Goal: Information Seeking & Learning: Find specific page/section

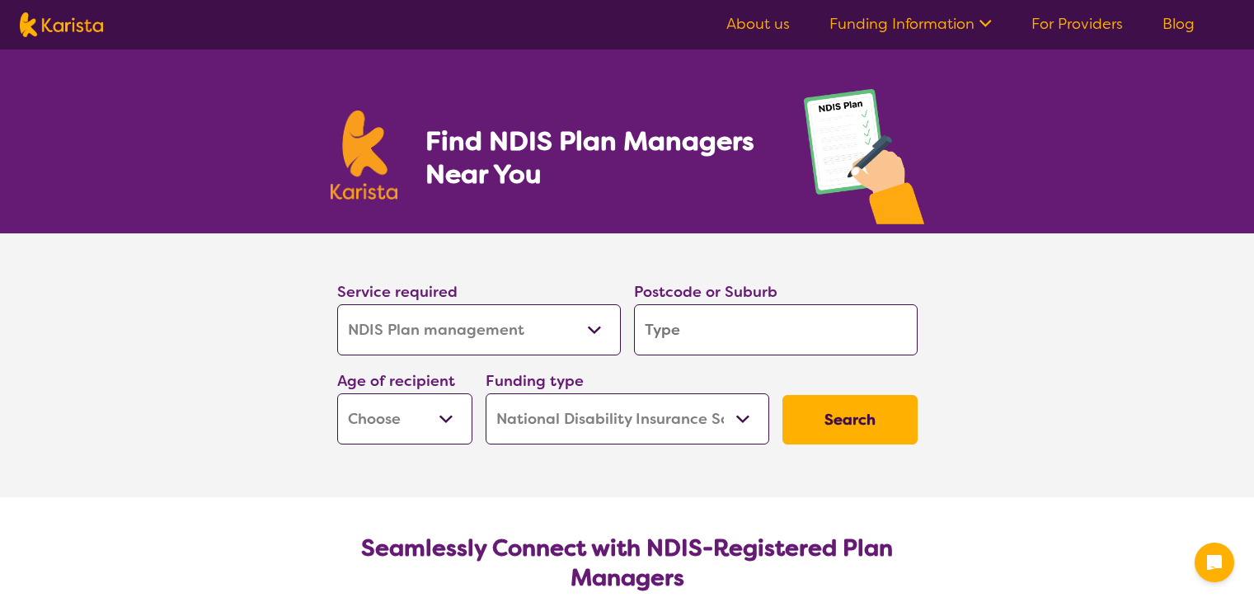
select select "NDIS Plan management"
select select "NDIS"
select select "NDIS Plan management"
select select "NDIS"
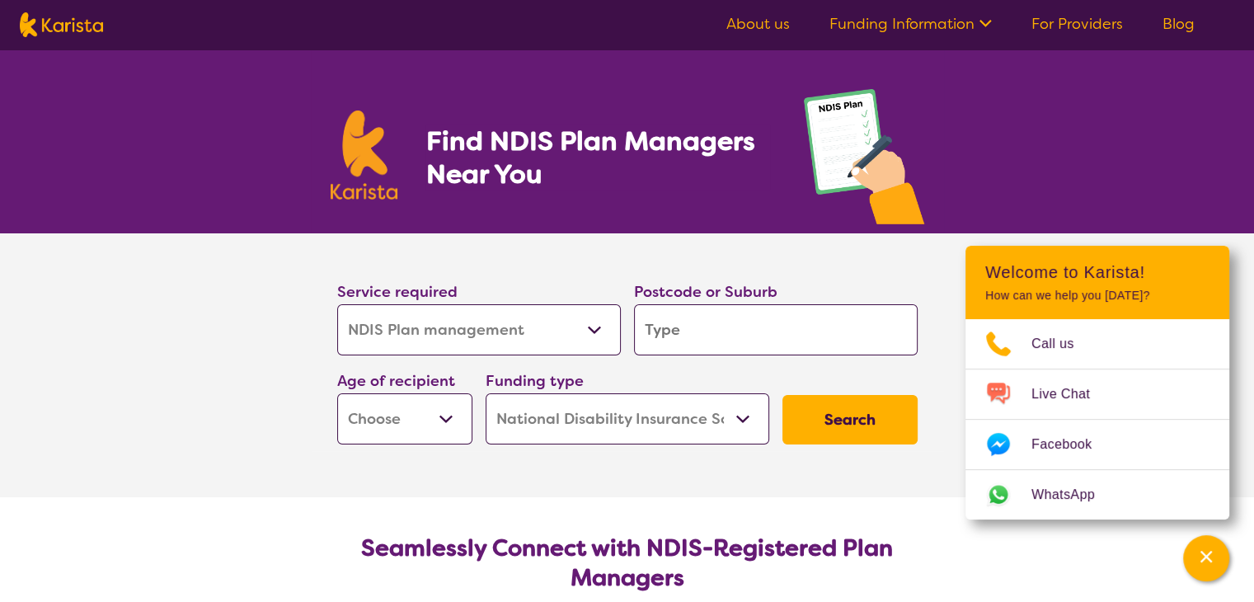
click at [463, 326] on select "Allied Health Assistant Assessment ([MEDICAL_DATA] or [MEDICAL_DATA]) Behaviour…" at bounding box center [479, 329] width 284 height 51
select select "NDIS Support Coordination"
click at [337, 304] on select "Allied Health Assistant Assessment ([MEDICAL_DATA] or [MEDICAL_DATA]) Behaviour…" at bounding box center [479, 329] width 284 height 51
select select "NDIS Support Coordination"
click at [756, 329] on input "search" at bounding box center [776, 329] width 284 height 51
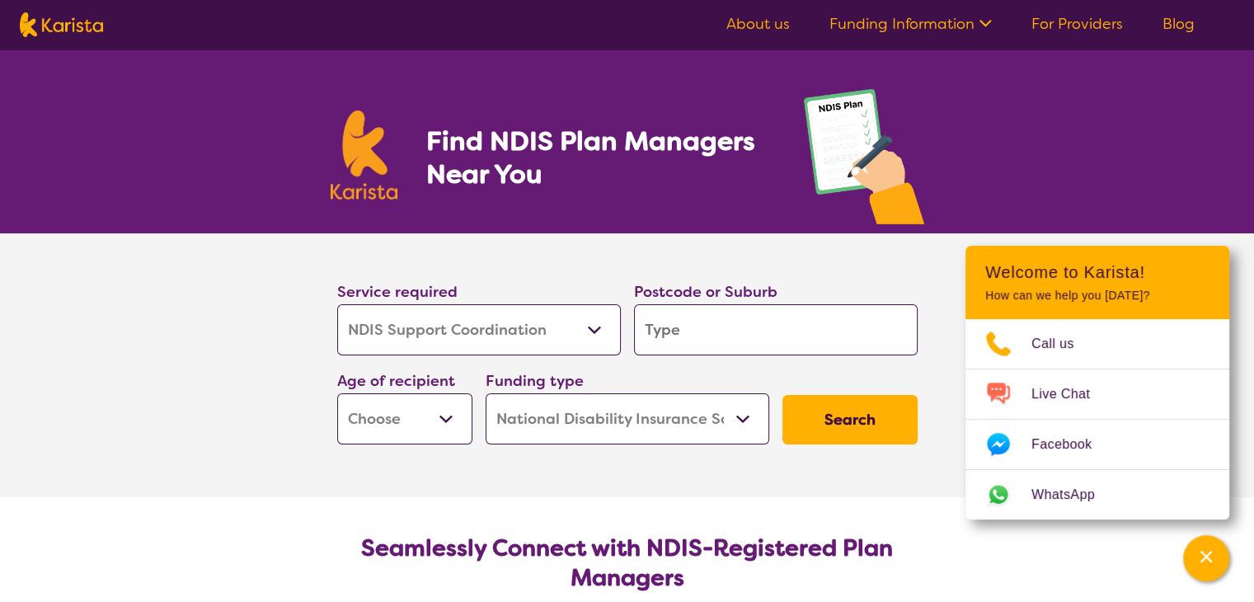
type input "q"
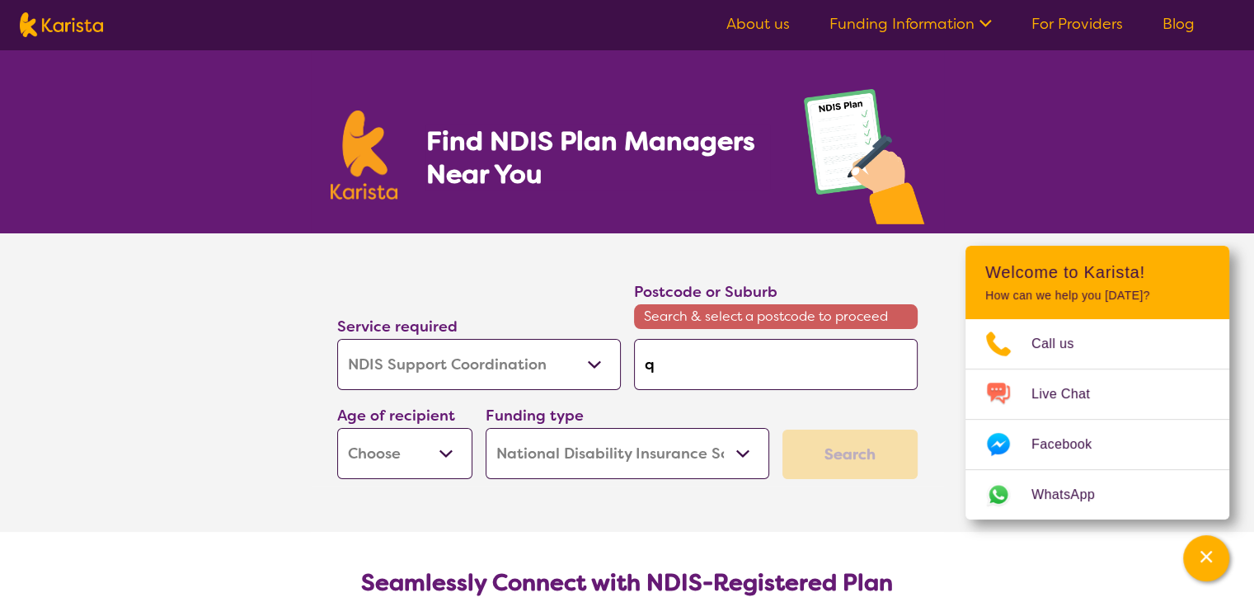
type input "qu"
type input "que"
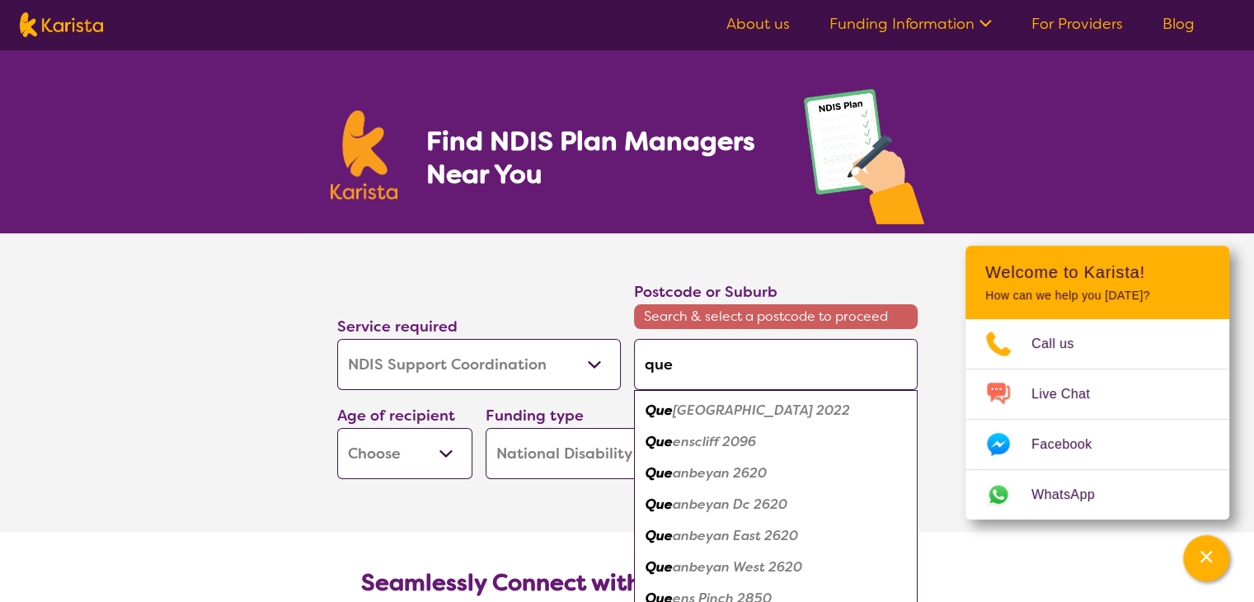
type input "quen"
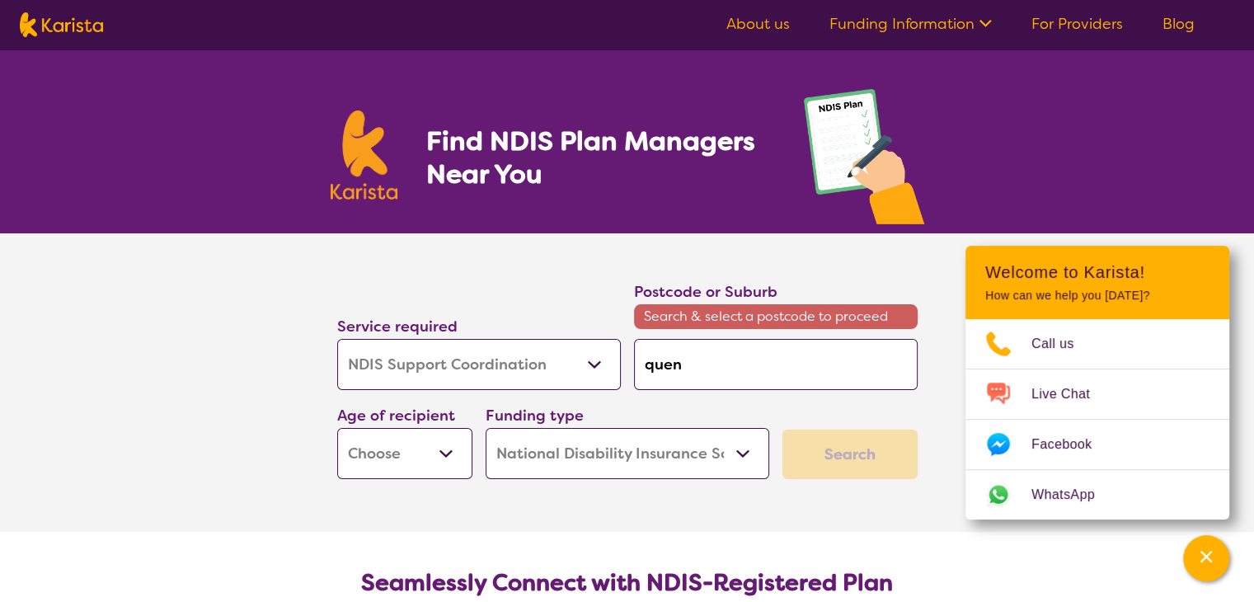
type input "que"
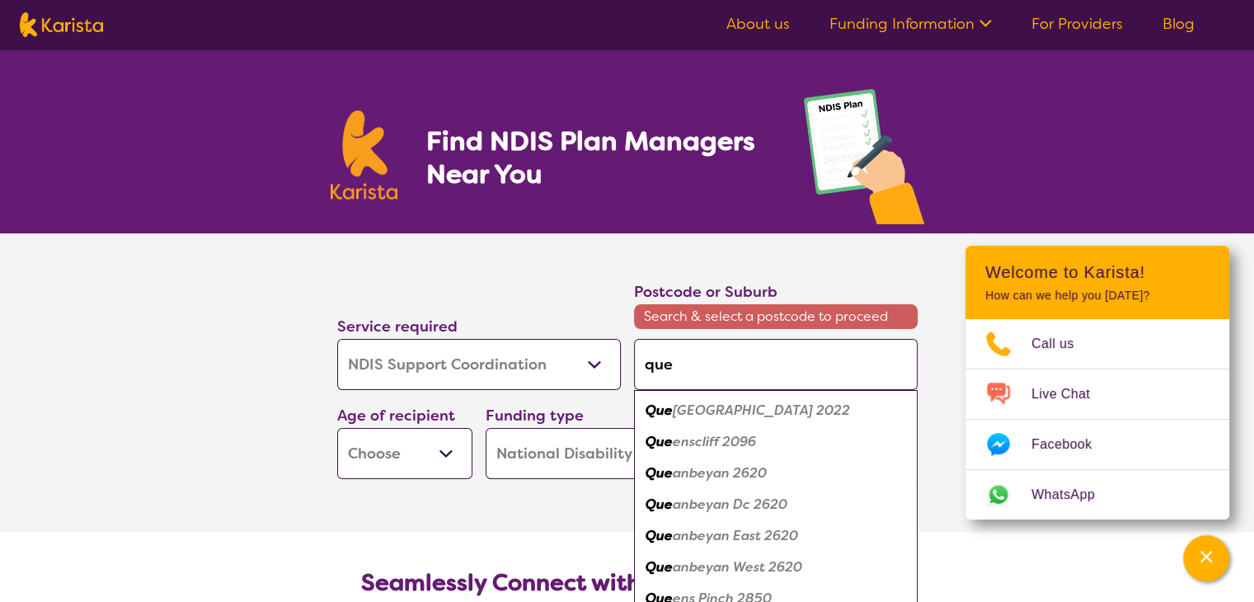
click at [696, 471] on em "anbeyan 2620" at bounding box center [720, 472] width 94 height 17
type input "2620"
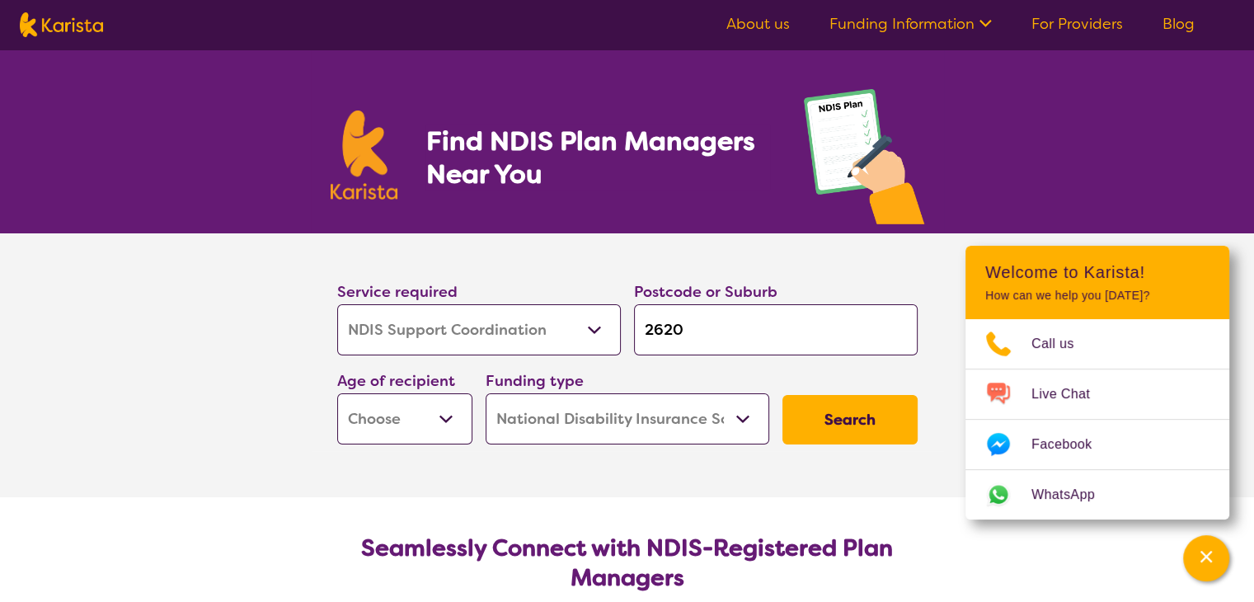
click at [844, 422] on button "Search" at bounding box center [850, 419] width 135 height 49
click at [379, 412] on select "Early Childhood - 0 to 9 Child - 10 to 11 Adolescent - 12 to 17 Adult - 18 to 6…" at bounding box center [404, 418] width 135 height 51
select select "AS"
click at [337, 393] on select "Early Childhood - 0 to 9 Child - 10 to 11 Adolescent - 12 to 17 Adult - 18 to 6…" at bounding box center [404, 418] width 135 height 51
select select "AS"
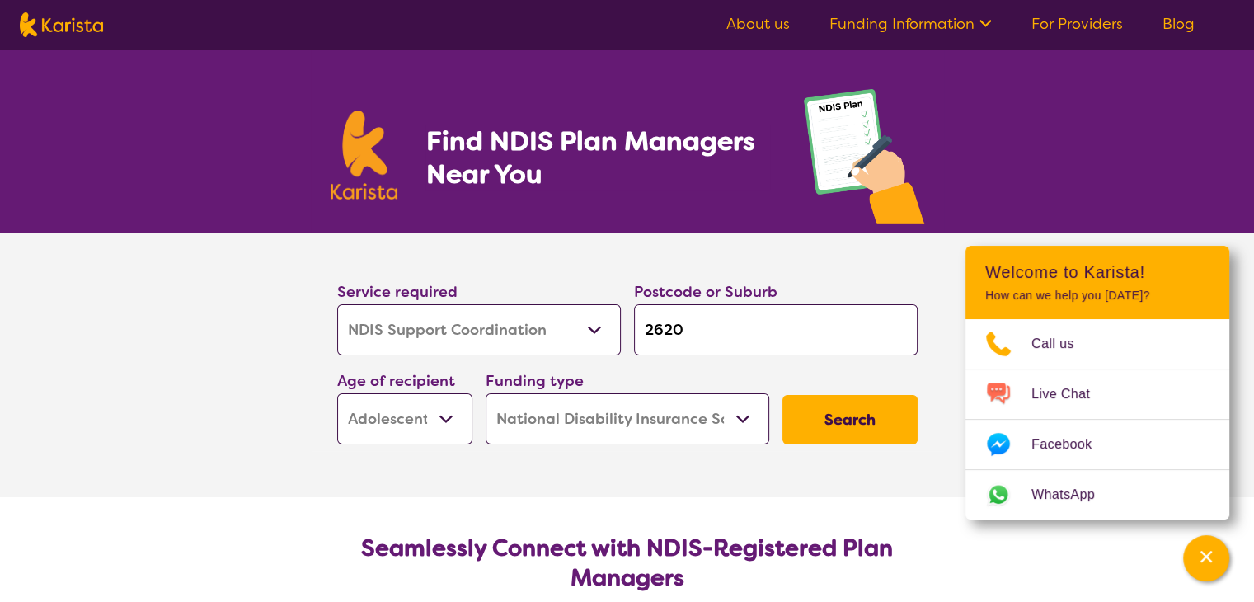
click at [823, 423] on button "Search" at bounding box center [850, 419] width 135 height 49
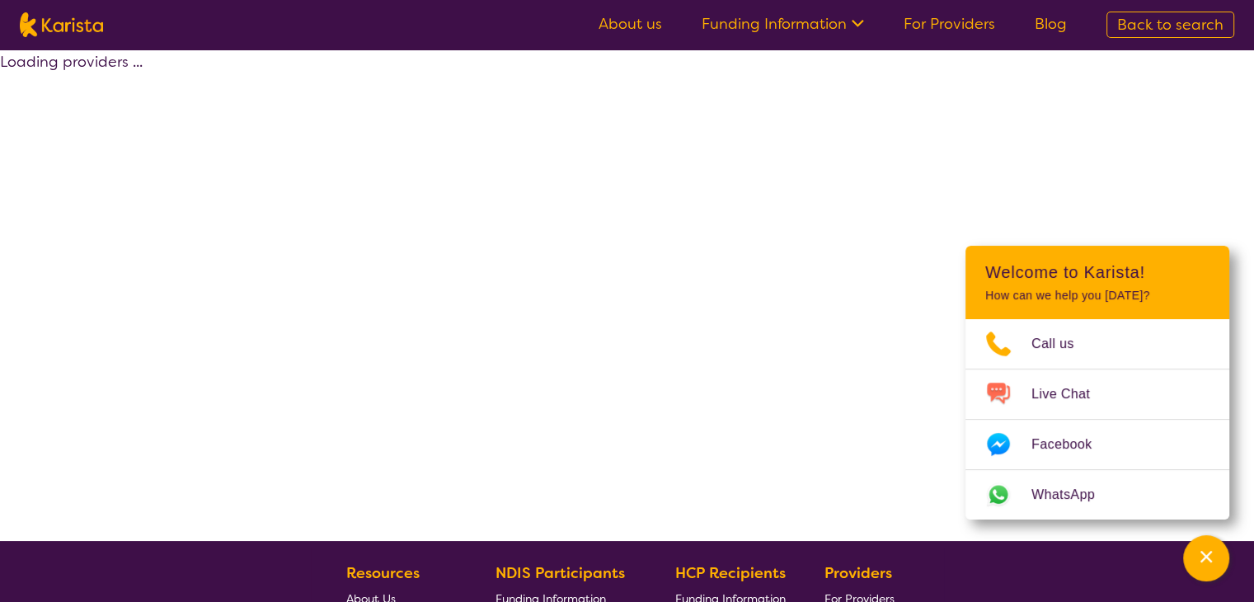
select select "NDIS"
select select "NDIS Support Coordination"
select select "AS"
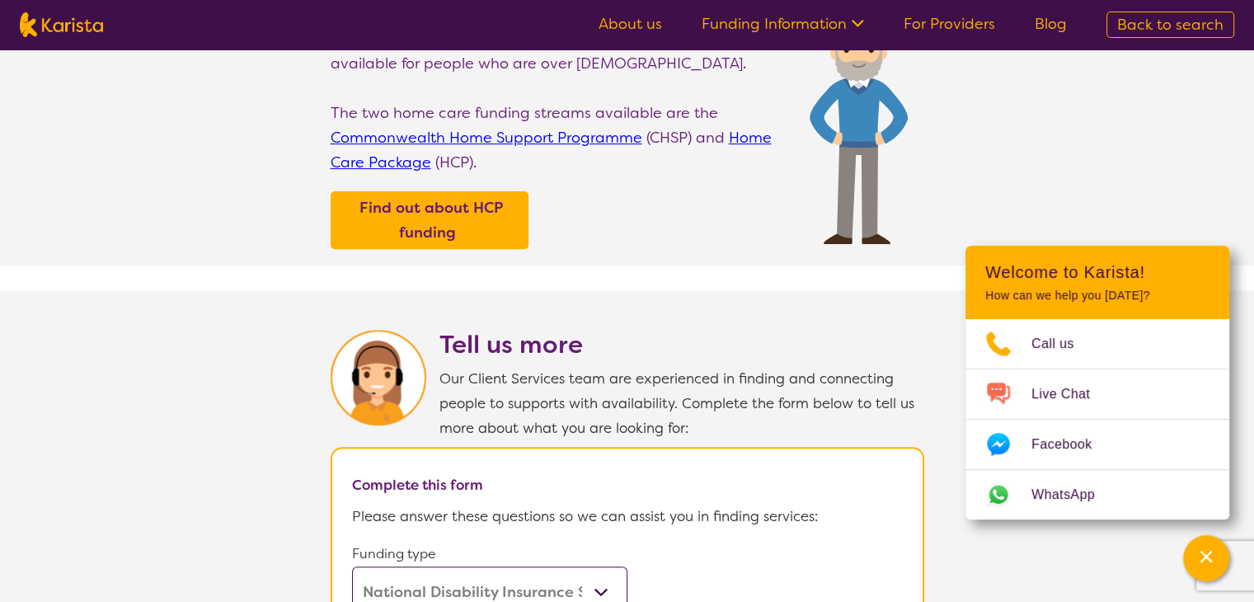
scroll to position [330, 0]
